Goal: Task Accomplishment & Management: Use online tool/utility

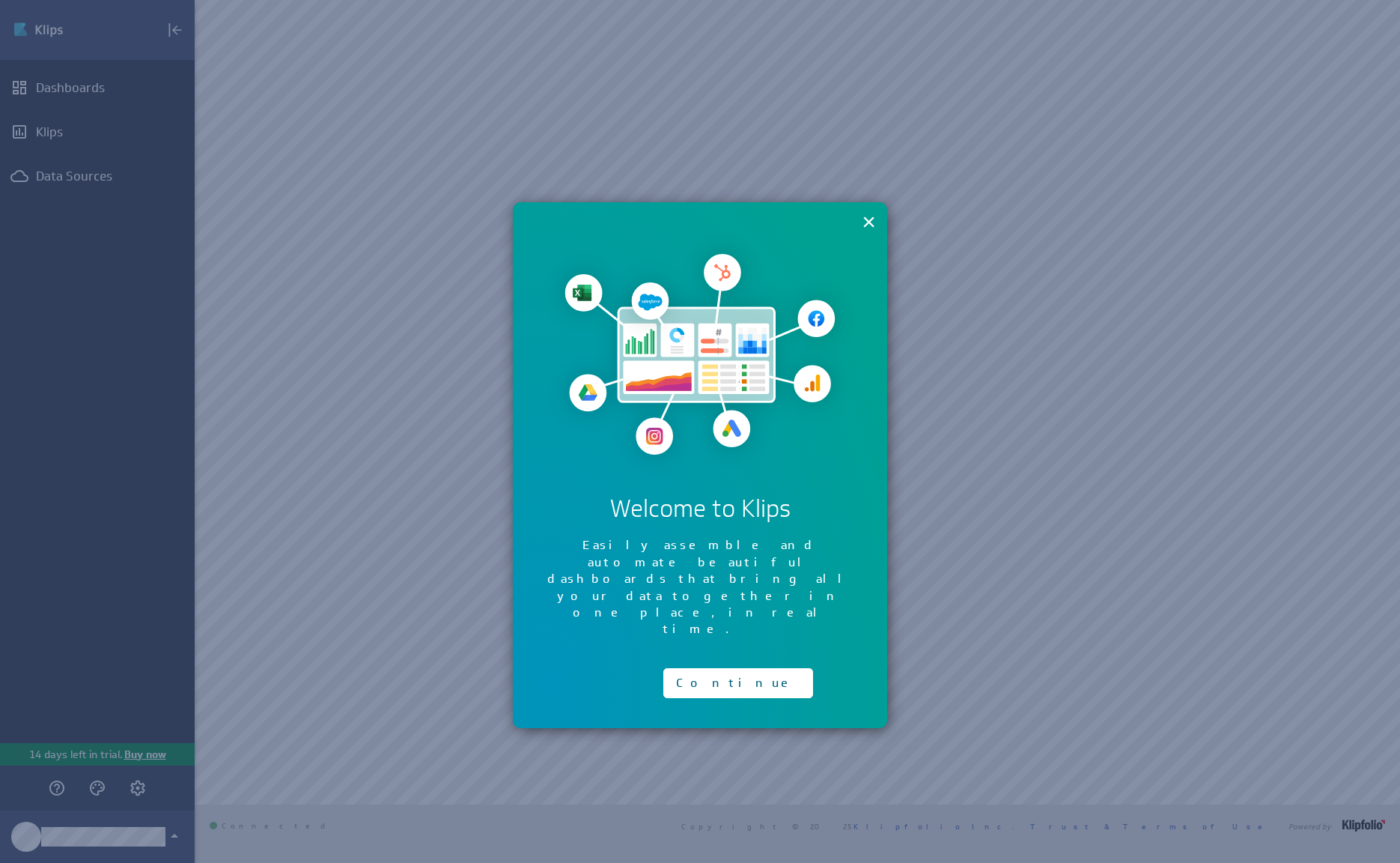
click at [715, 661] on div "Continue" at bounding box center [738, 679] width 149 height 37
click at [702, 668] on button "Continue" at bounding box center [738, 683] width 149 height 29
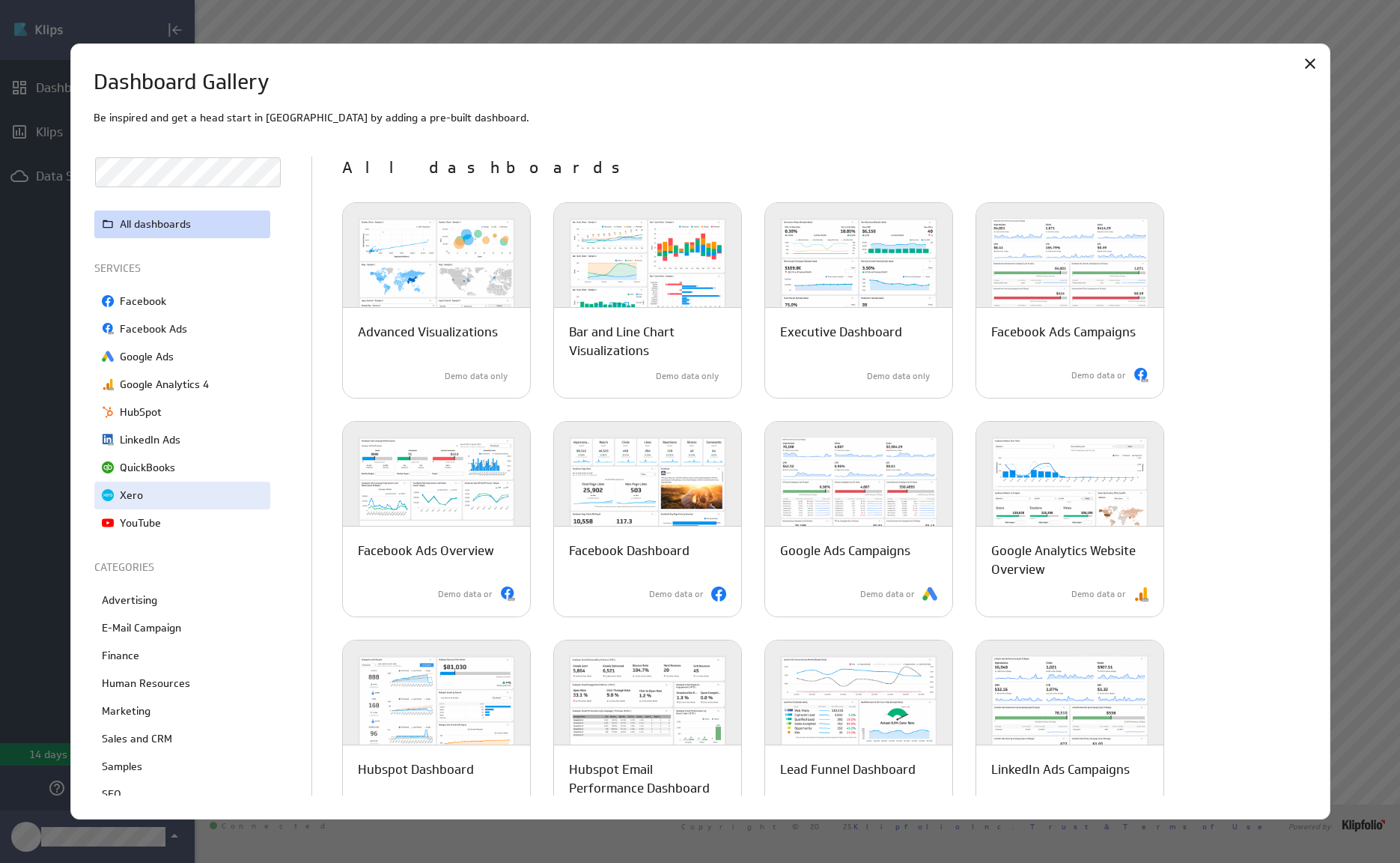
scroll to position [11, 0]
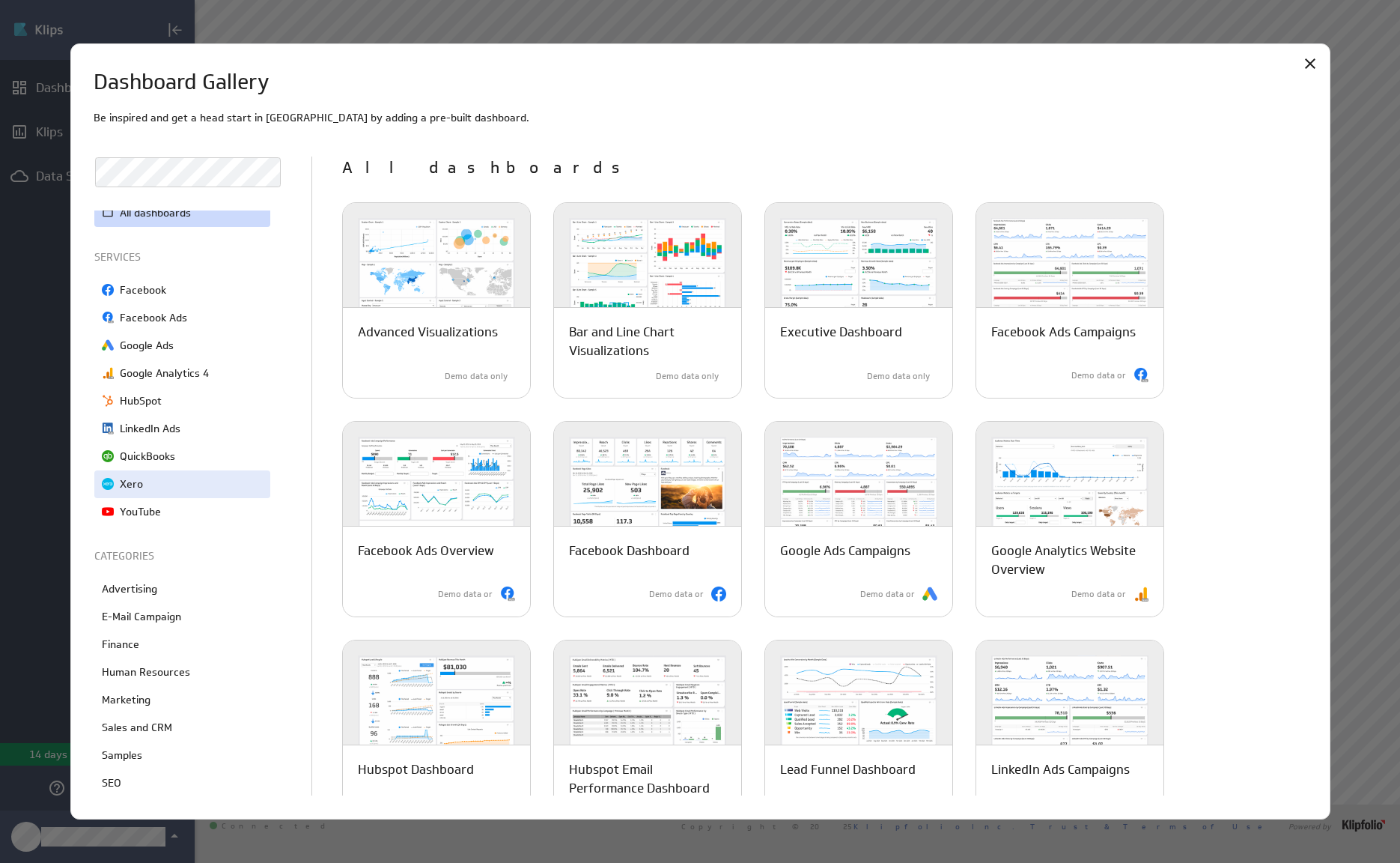
click at [186, 480] on div "Xero" at bounding box center [182, 484] width 176 height 28
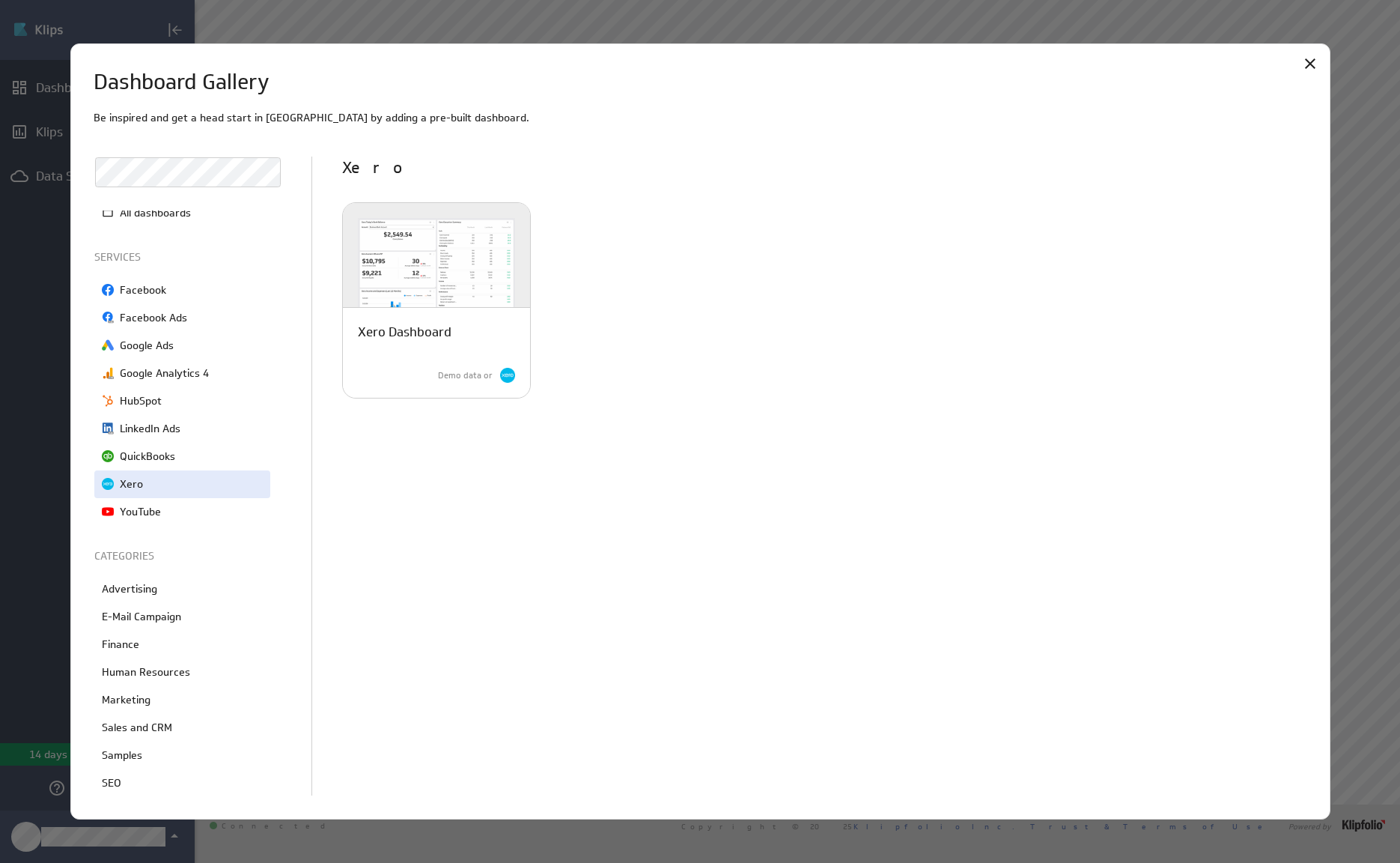
scroll to position [68, 0]
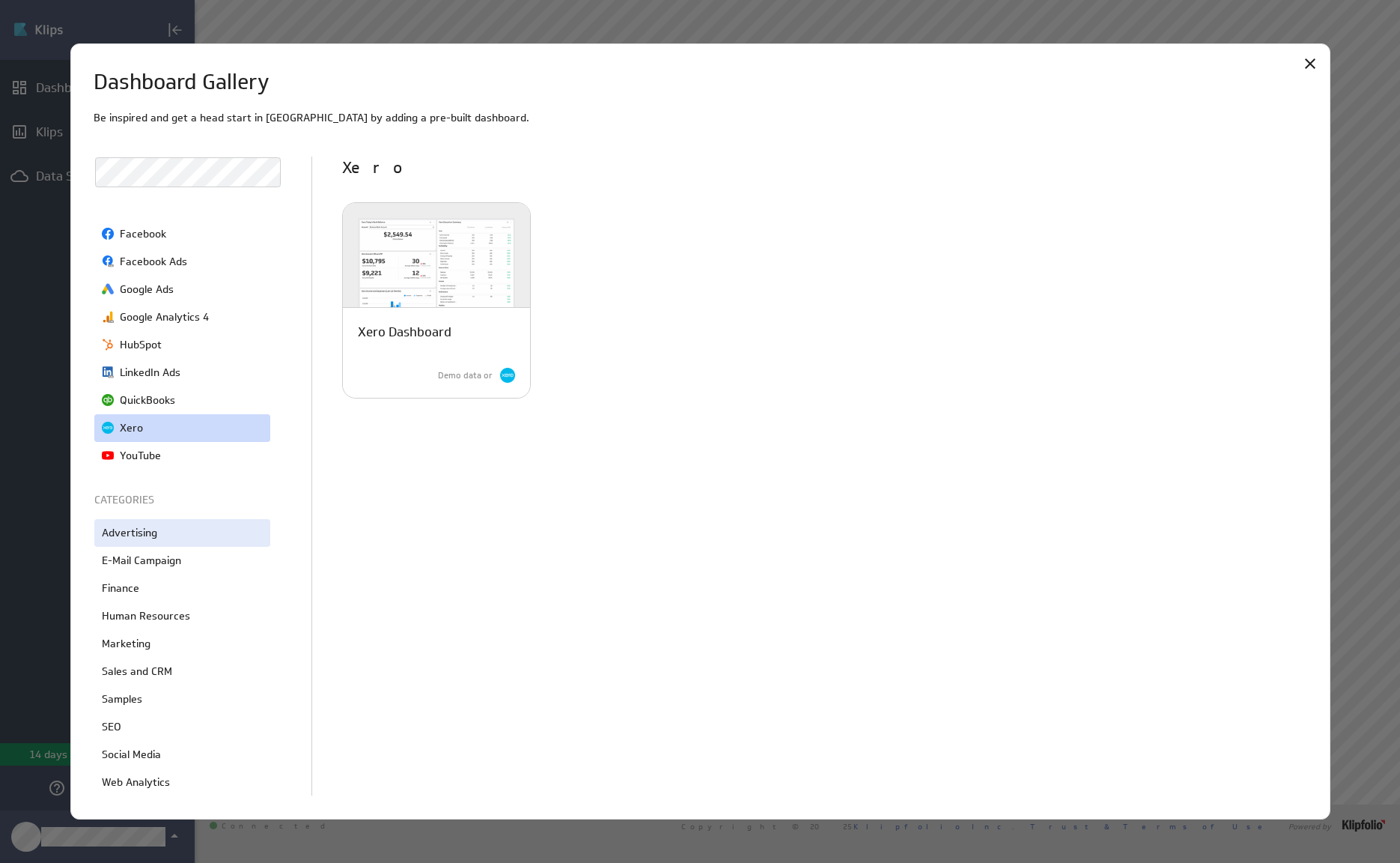
click at [192, 543] on div "Advertising" at bounding box center [182, 533] width 176 height 28
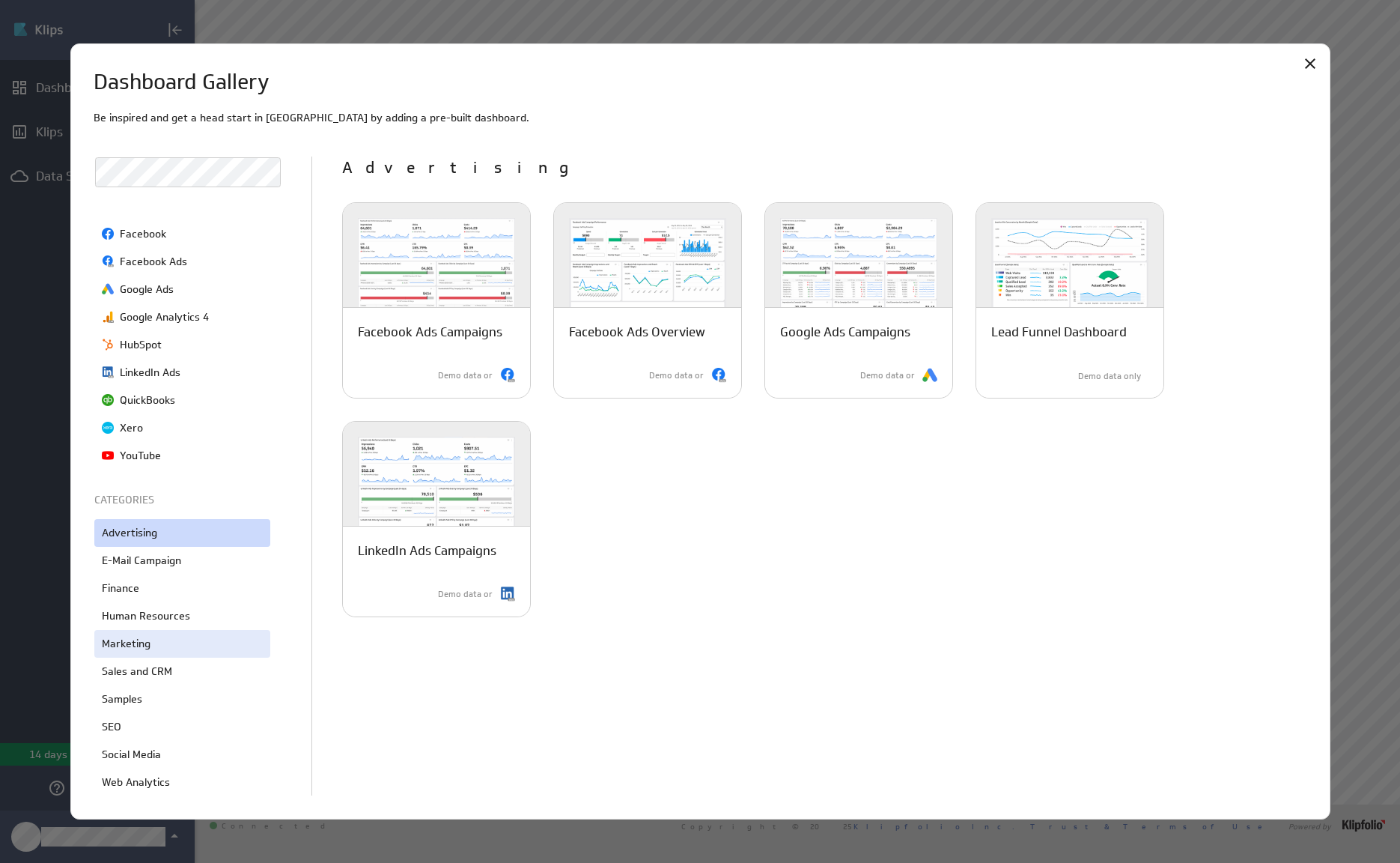
click at [141, 641] on p "Marketing" at bounding box center [127, 644] width 49 height 16
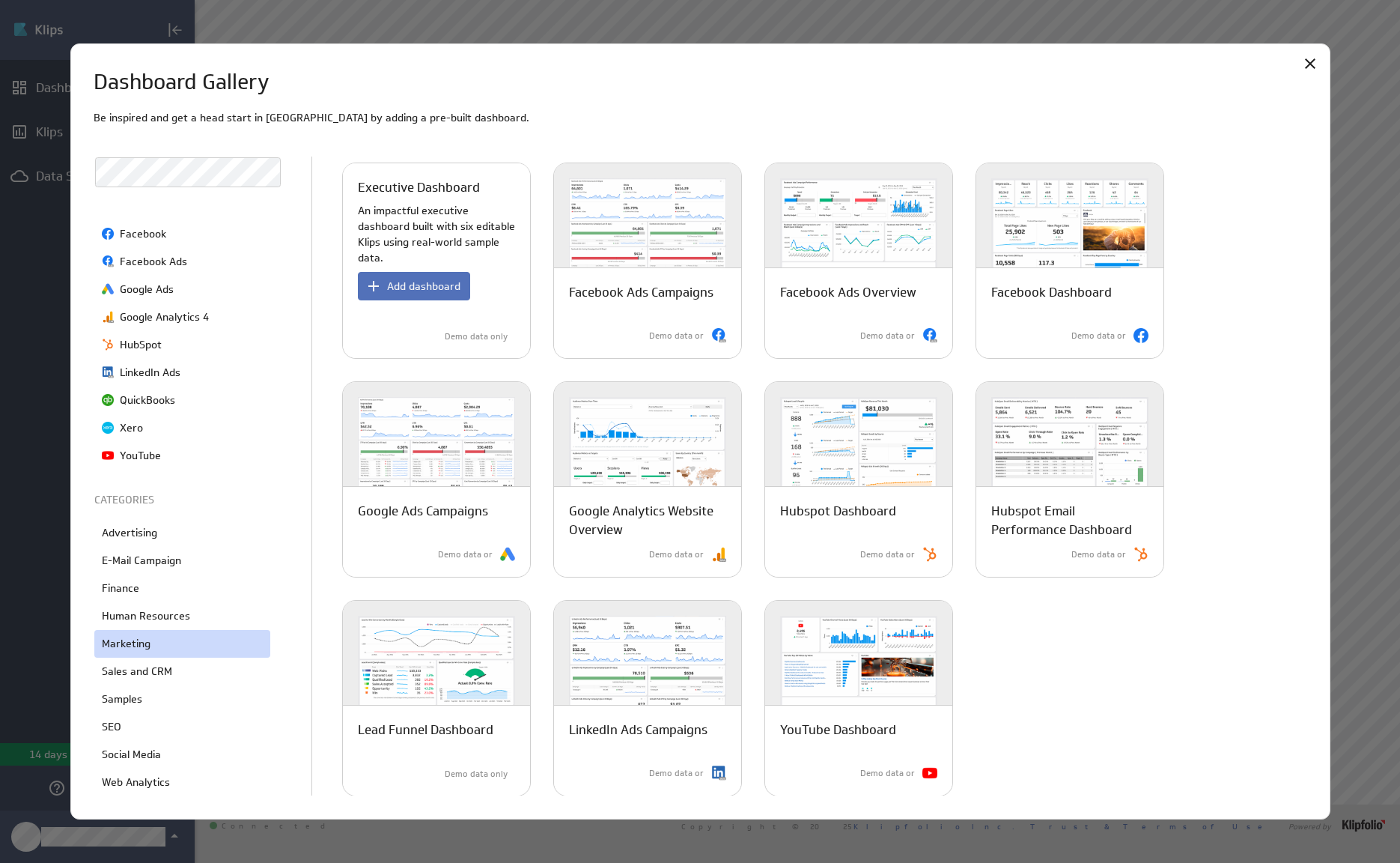
scroll to position [0, 0]
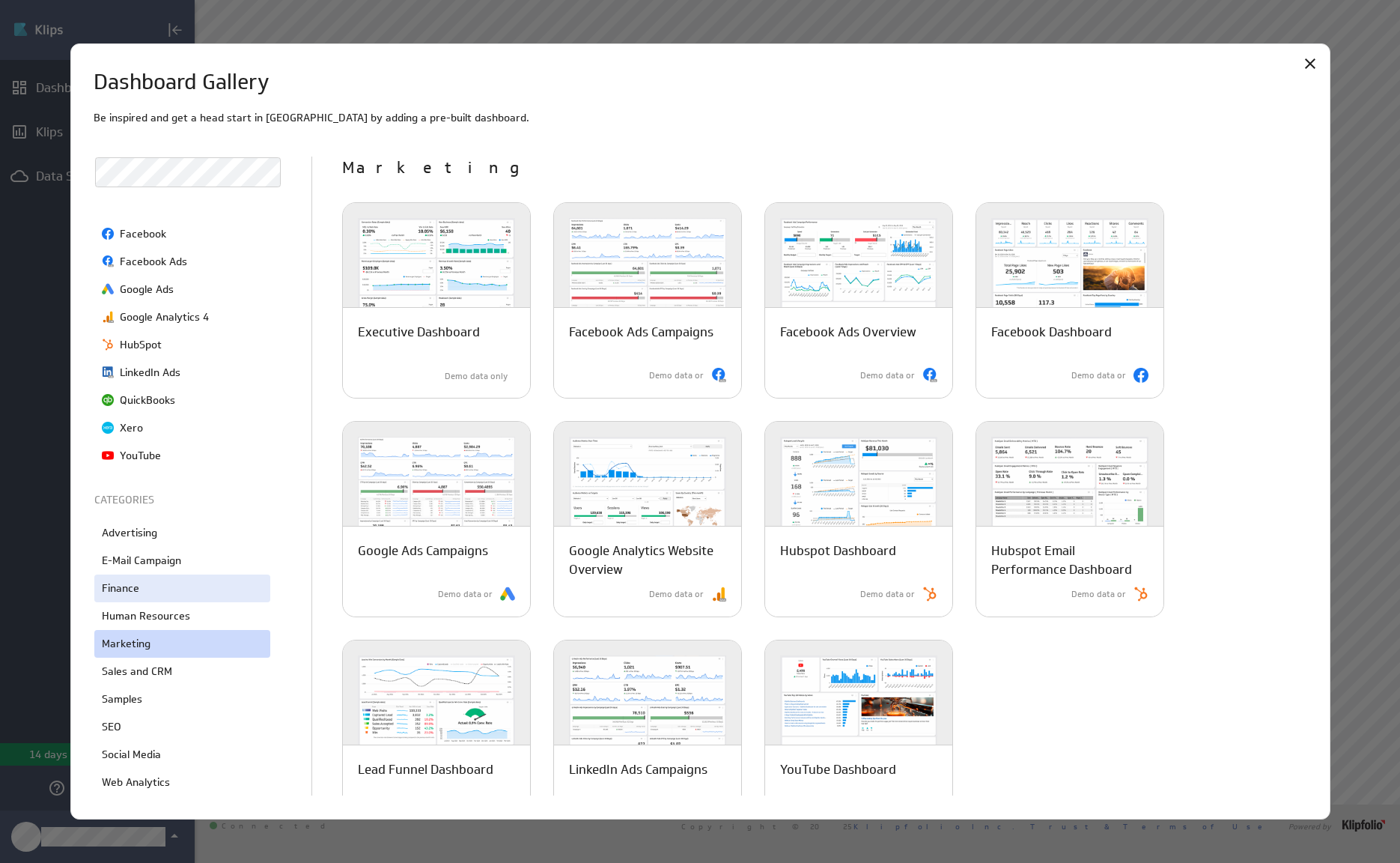
click at [161, 595] on div "Finance" at bounding box center [182, 588] width 176 height 28
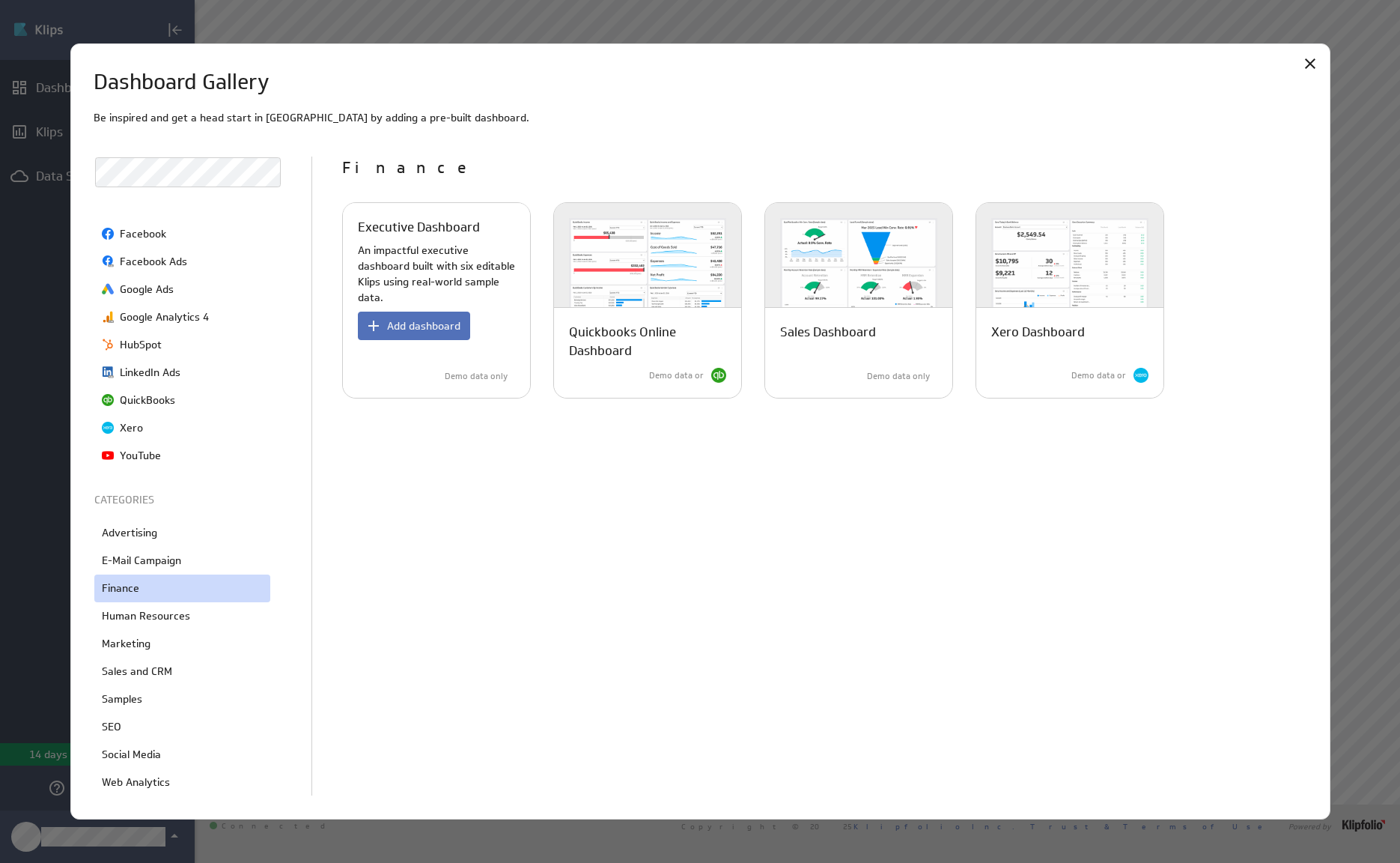
click at [455, 228] on p "Executive Dashboard" at bounding box center [419, 227] width 122 height 19
click at [434, 332] on span "Add dashboard" at bounding box center [423, 326] width 74 height 14
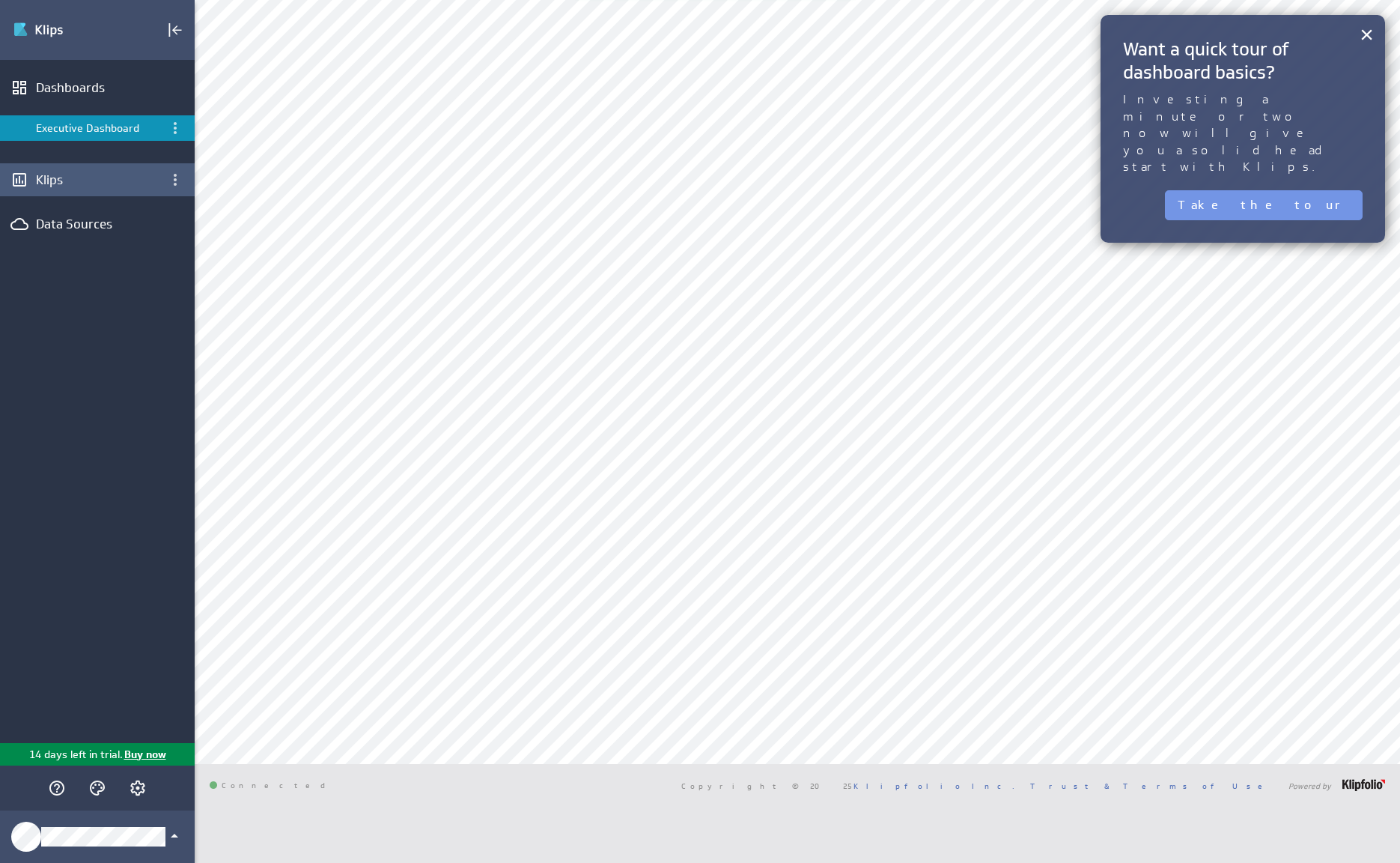
click at [125, 189] on div "Klips" at bounding box center [97, 180] width 195 height 33
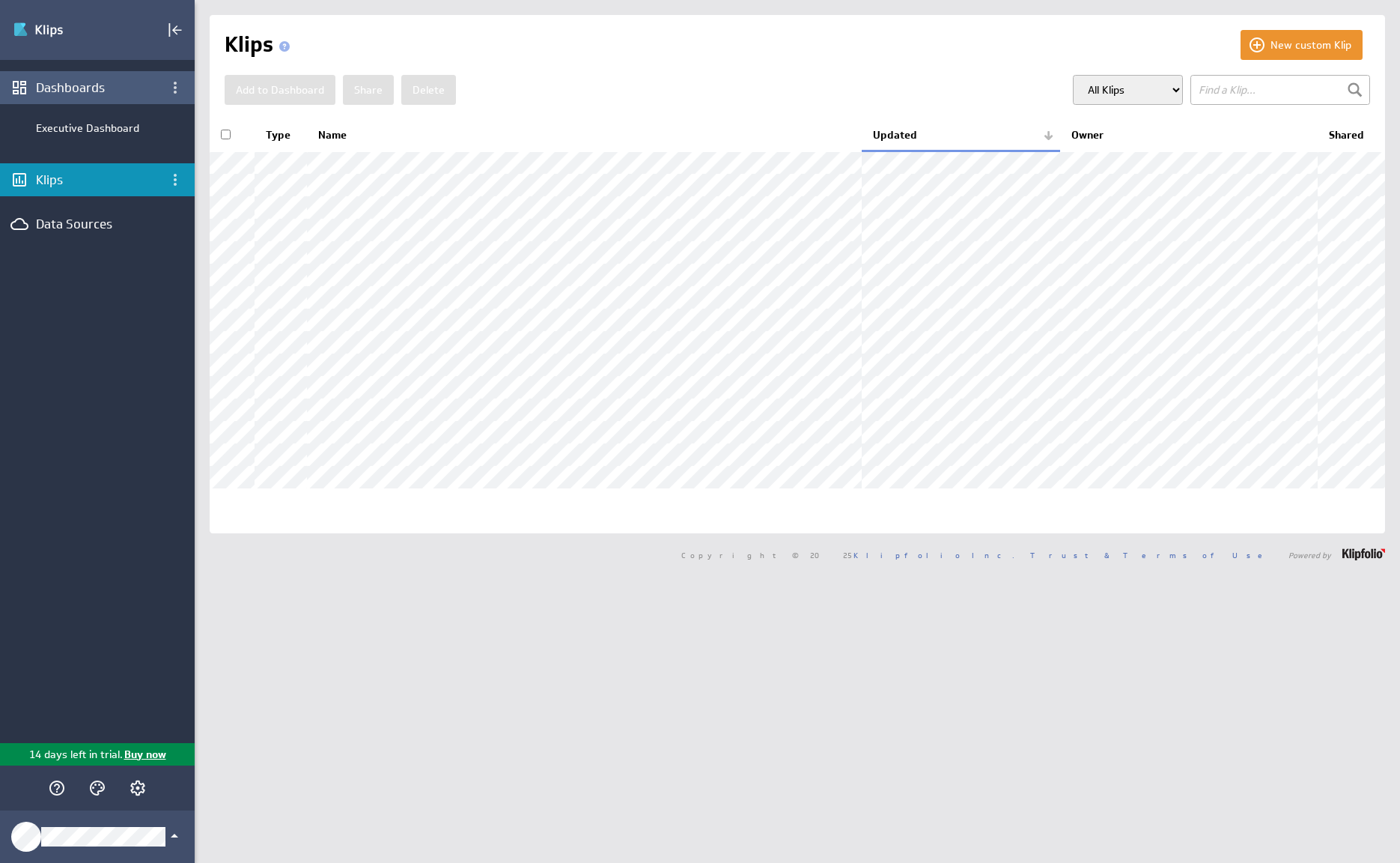
click at [99, 86] on div "Dashboards" at bounding box center [97, 87] width 123 height 17
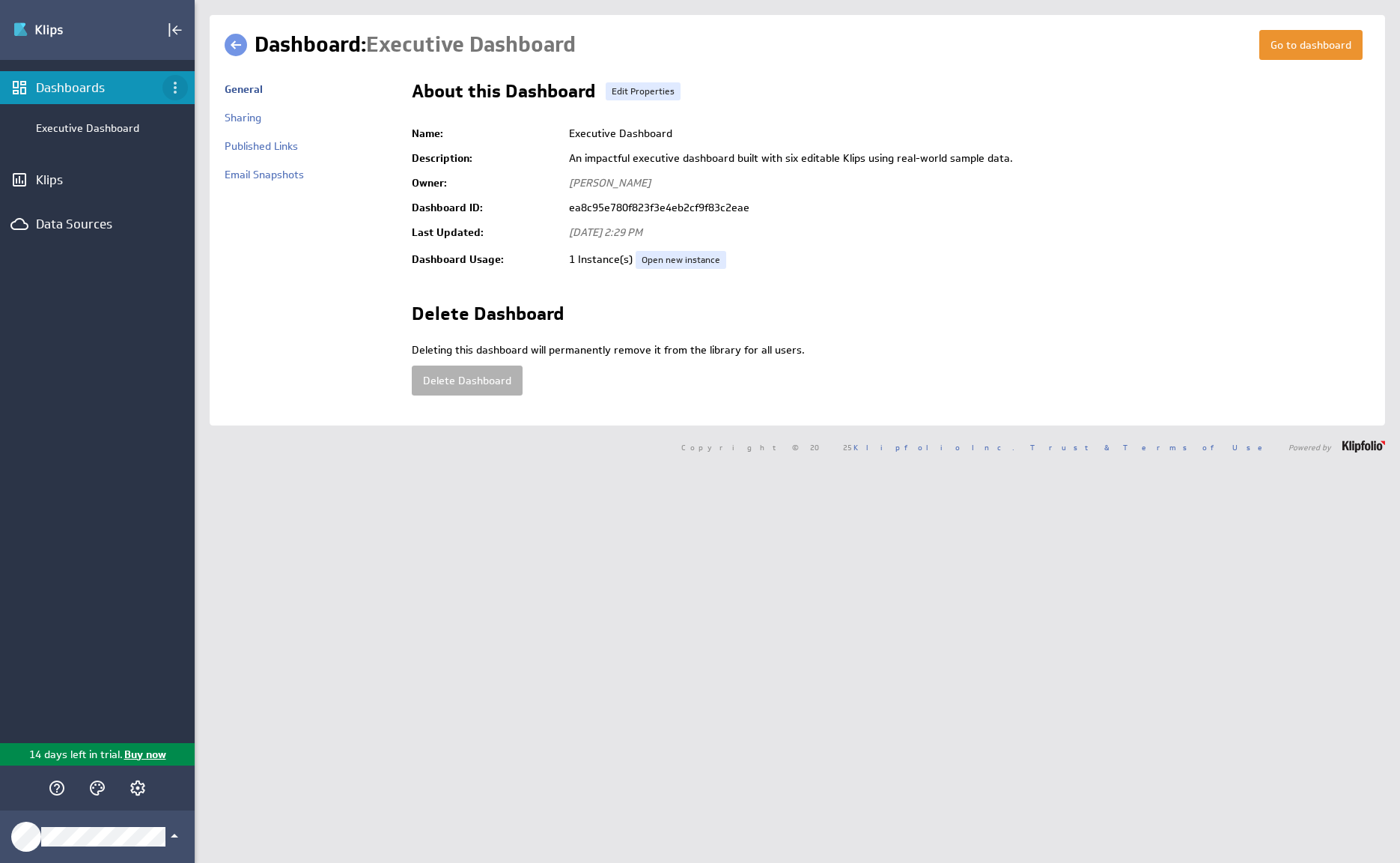
click at [182, 85] on icon "Dashboard menu" at bounding box center [175, 87] width 18 height 18
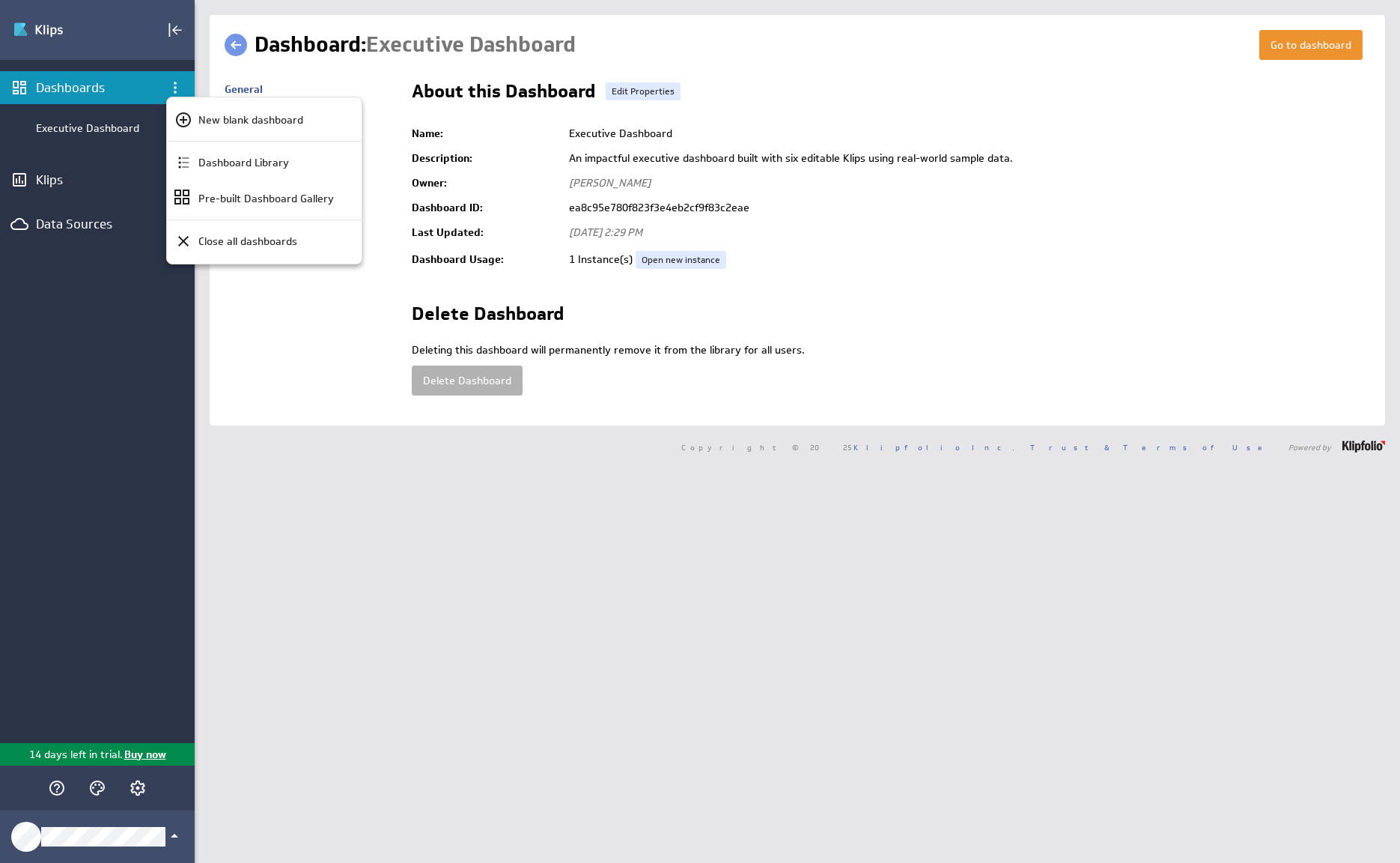
drag, startPoint x: 135, startPoint y: 133, endPoint x: 127, endPoint y: 131, distance: 8.2
click at [134, 133] on div at bounding box center [700, 432] width 1400 height 863
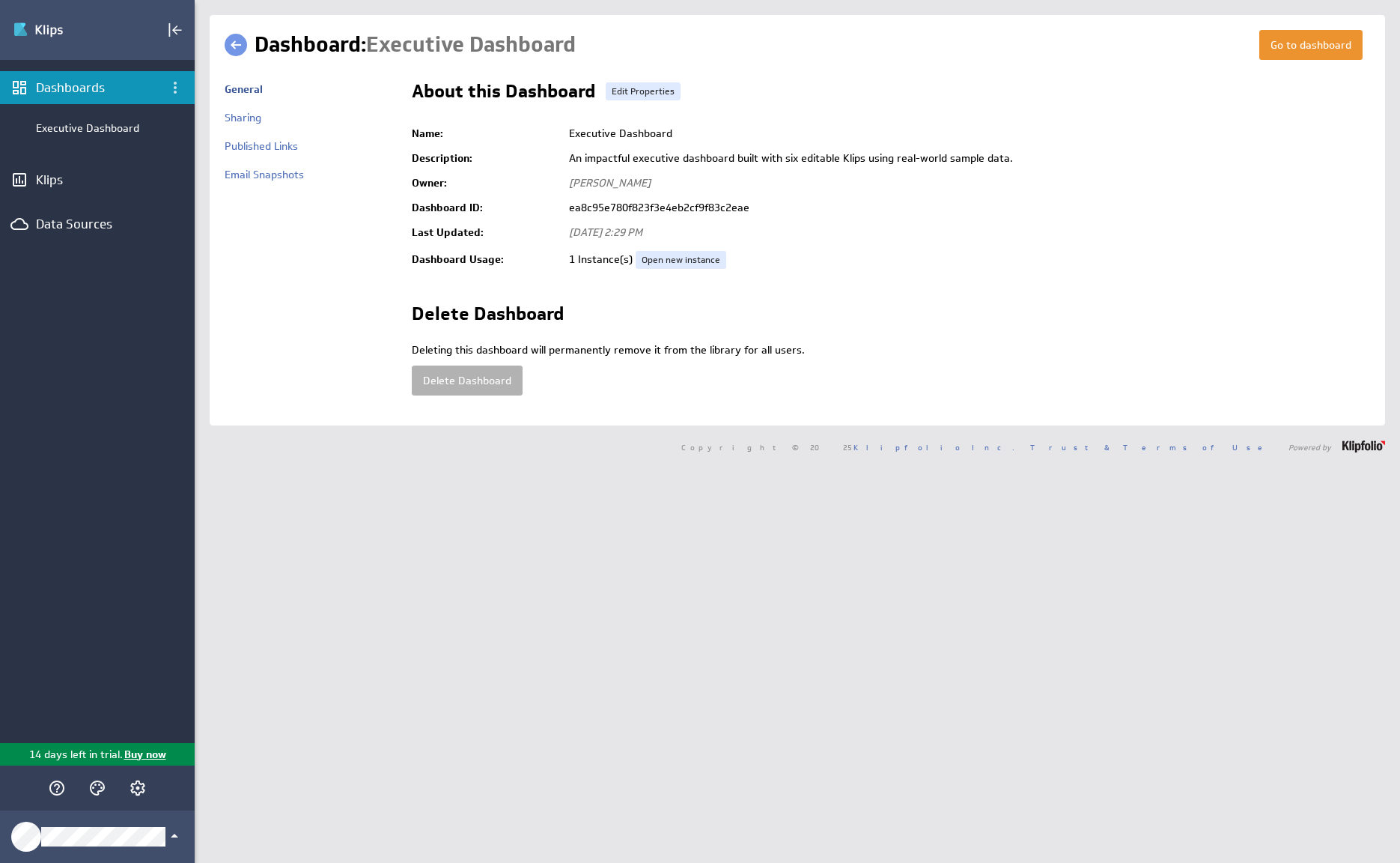
click at [127, 131] on div at bounding box center [700, 432] width 1400 height 863
click at [119, 131] on div "Executive Dashboard" at bounding box center [112, 128] width 151 height 14
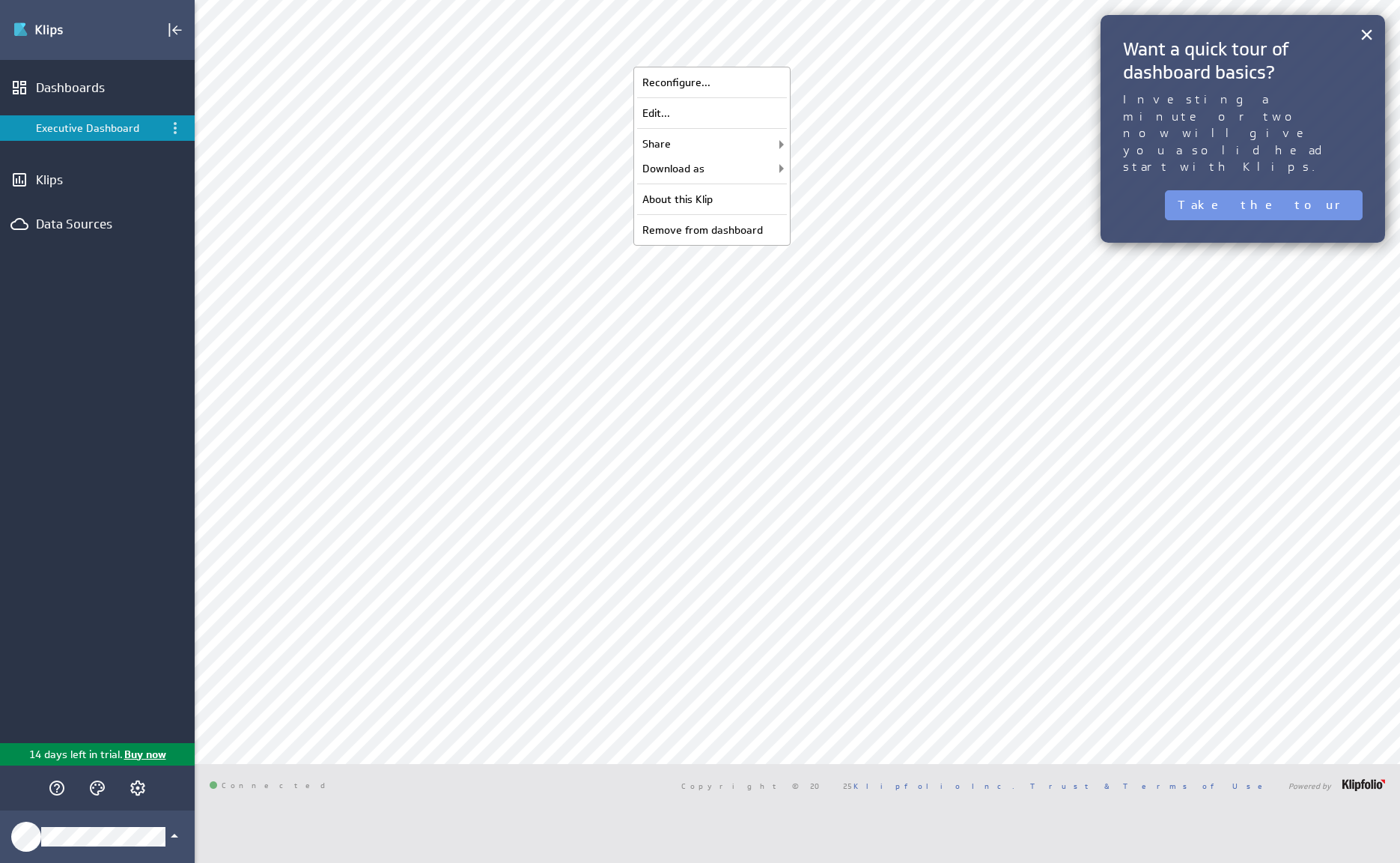
click at [1172, 35] on div "× Want a quick tour of dashboard basics? Investing a minute or two now will giv…" at bounding box center [1243, 129] width 285 height 228
click at [1367, 39] on button "×" at bounding box center [1367, 34] width 14 height 29
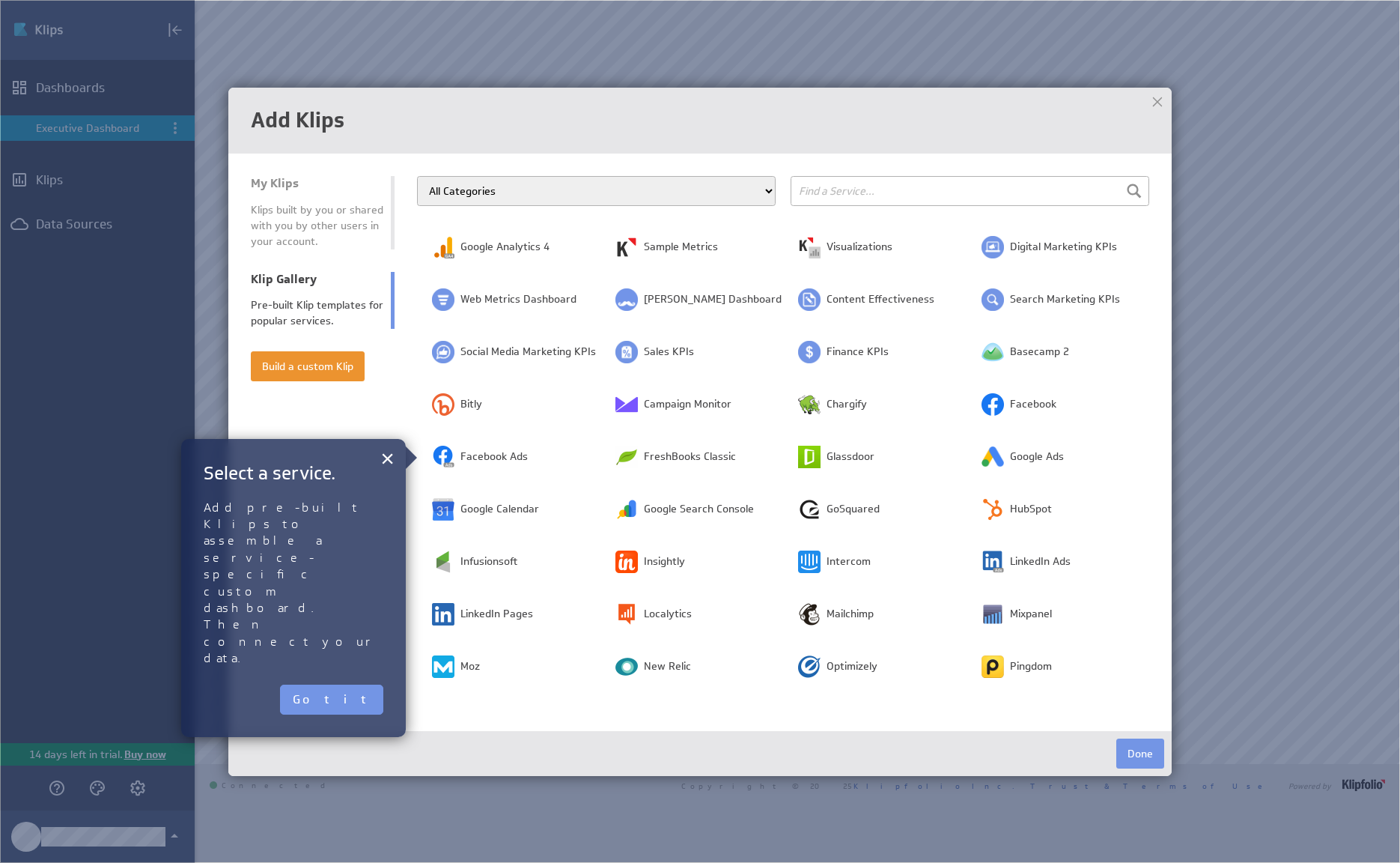
click at [382, 457] on button "×" at bounding box center [387, 458] width 14 height 29
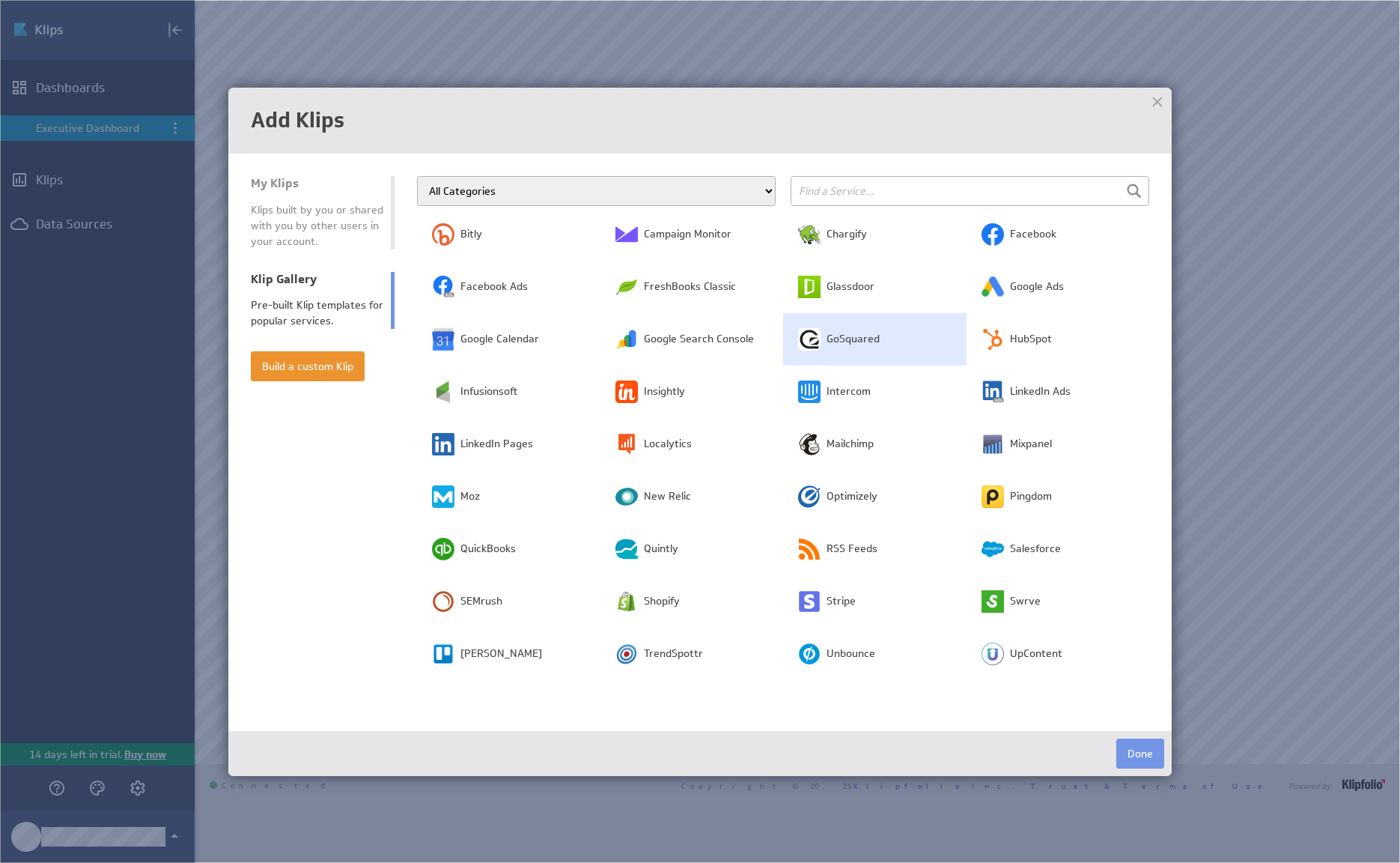
scroll to position [261, 0]
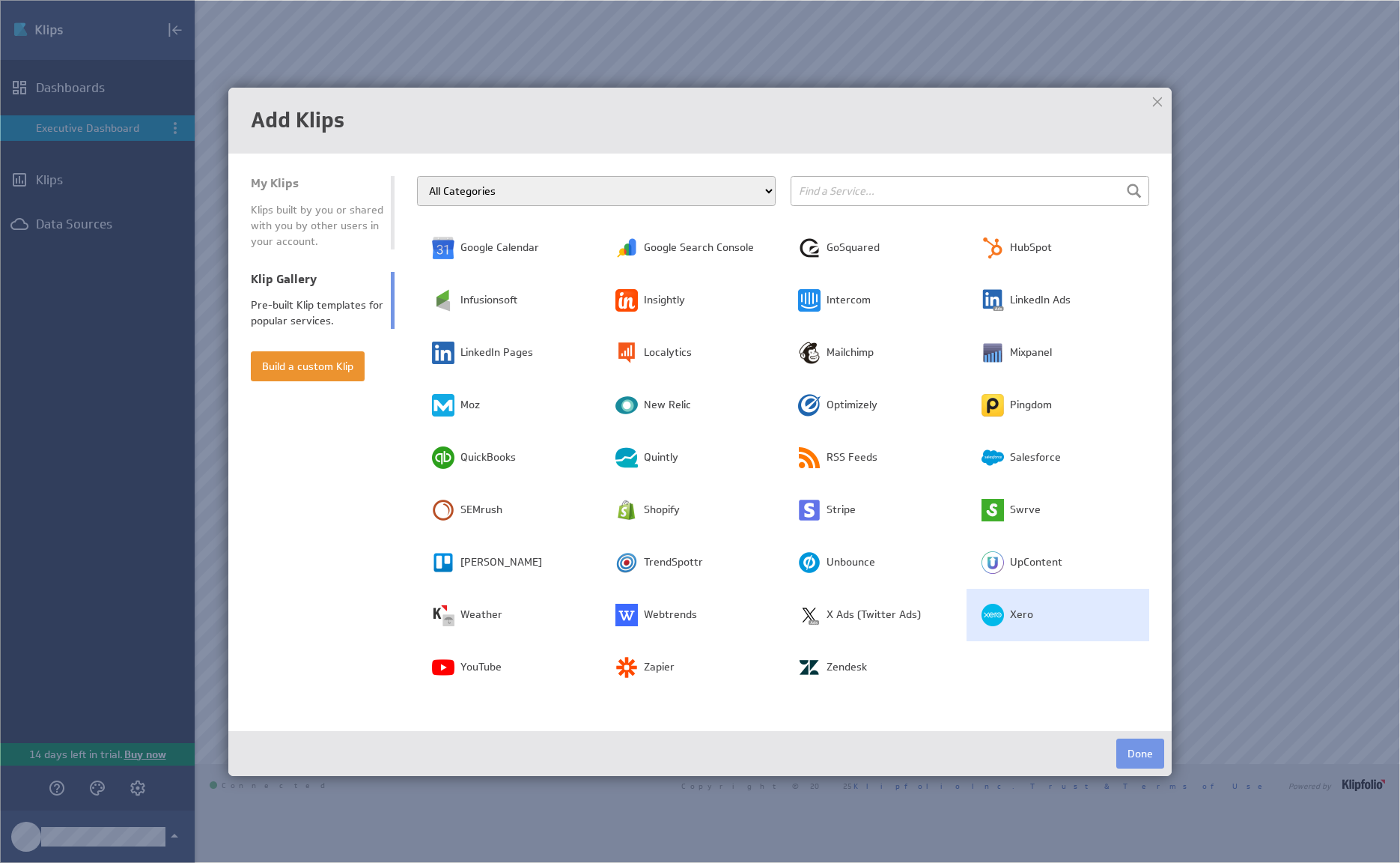
click at [1027, 605] on td "Xero" at bounding box center [1058, 614] width 184 height 52
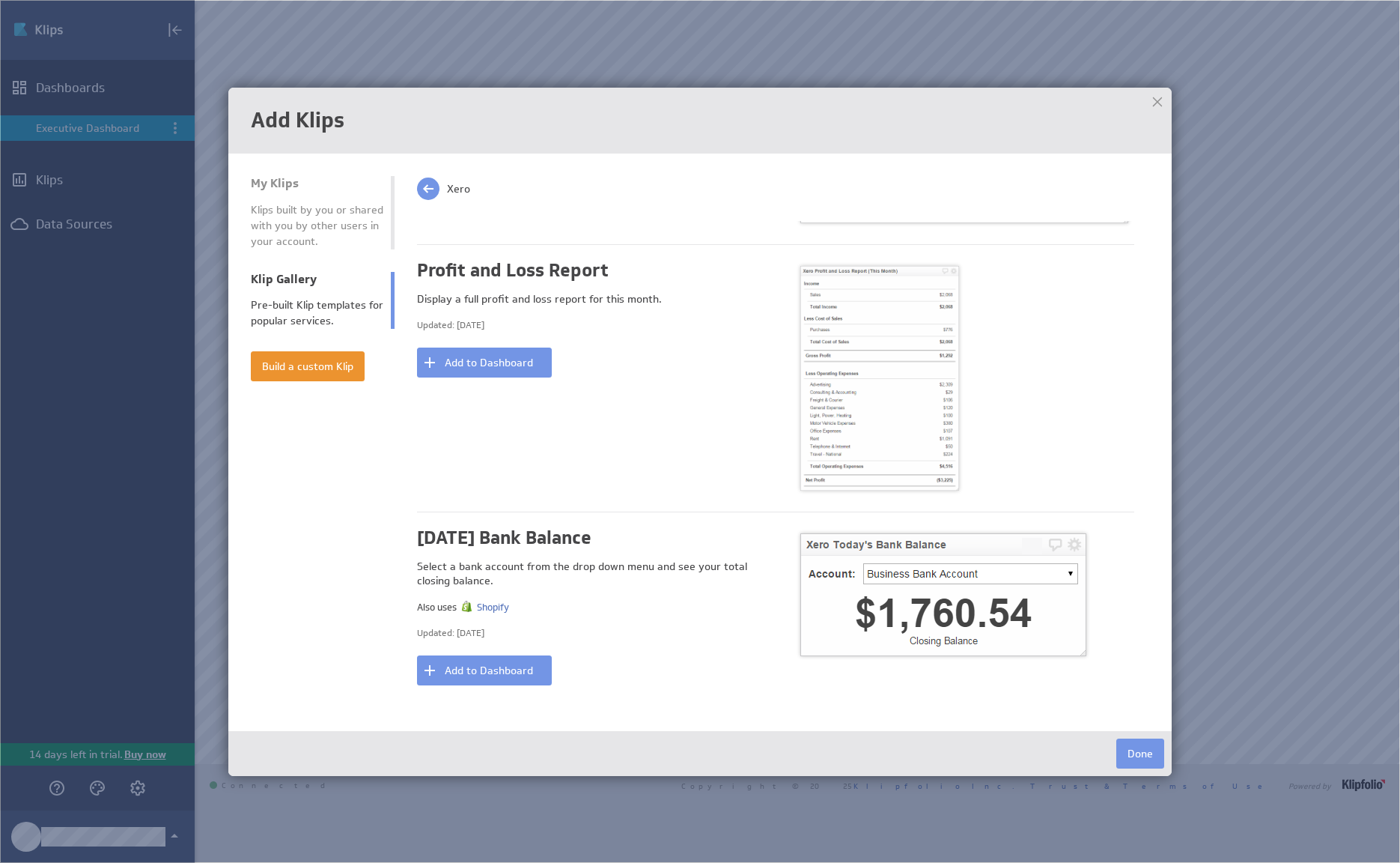
scroll to position [1693, 0]
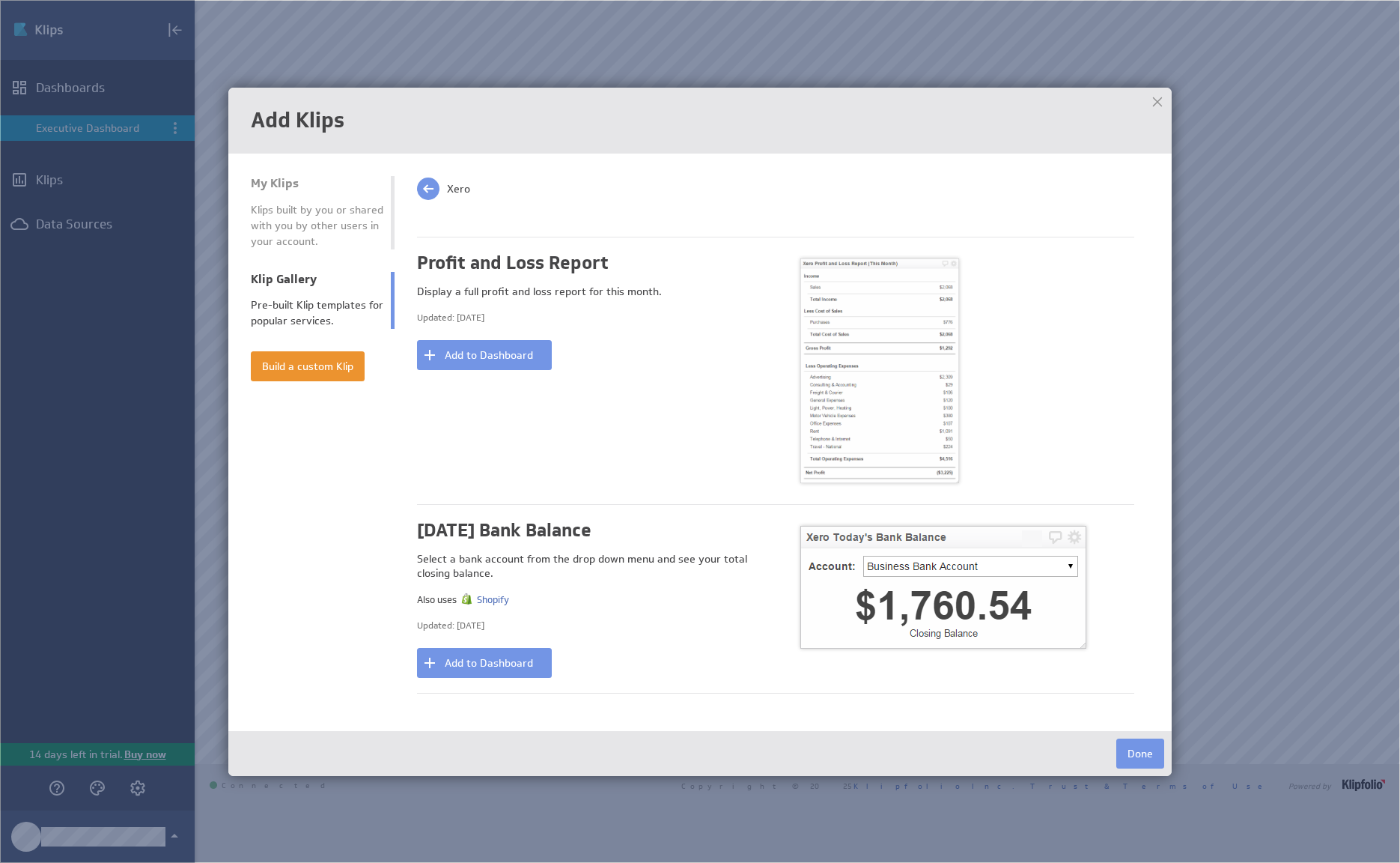
click at [1157, 101] on div at bounding box center [1156, 101] width 23 height 23
